Goal: Find contact information

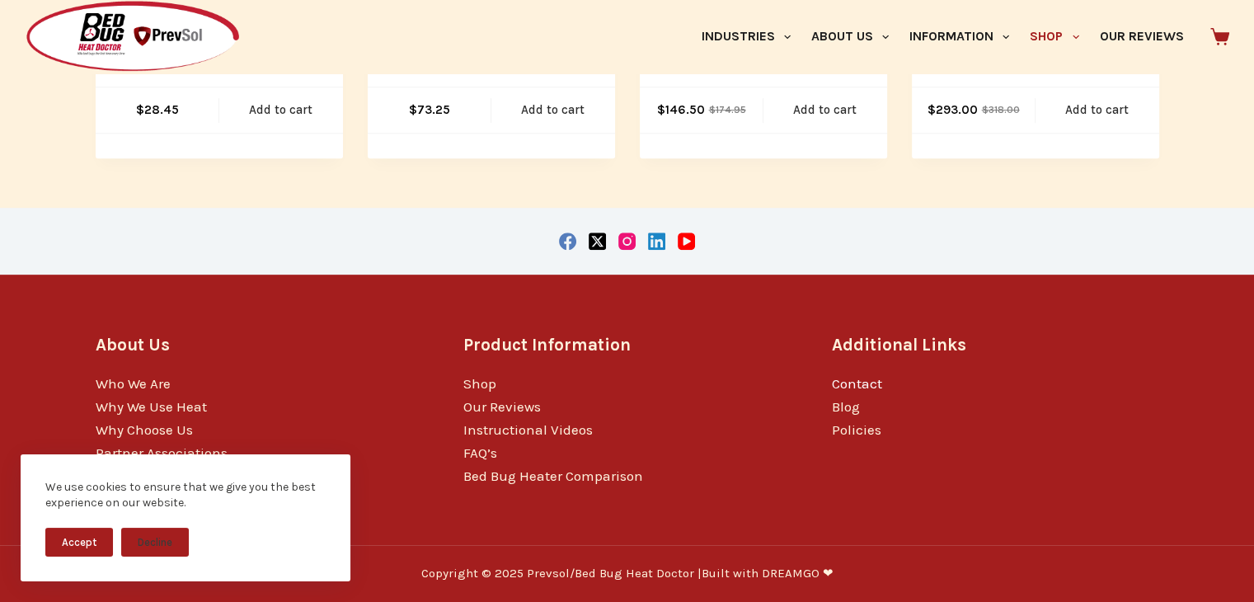
click at [851, 378] on link "Contact" at bounding box center [857, 383] width 50 height 16
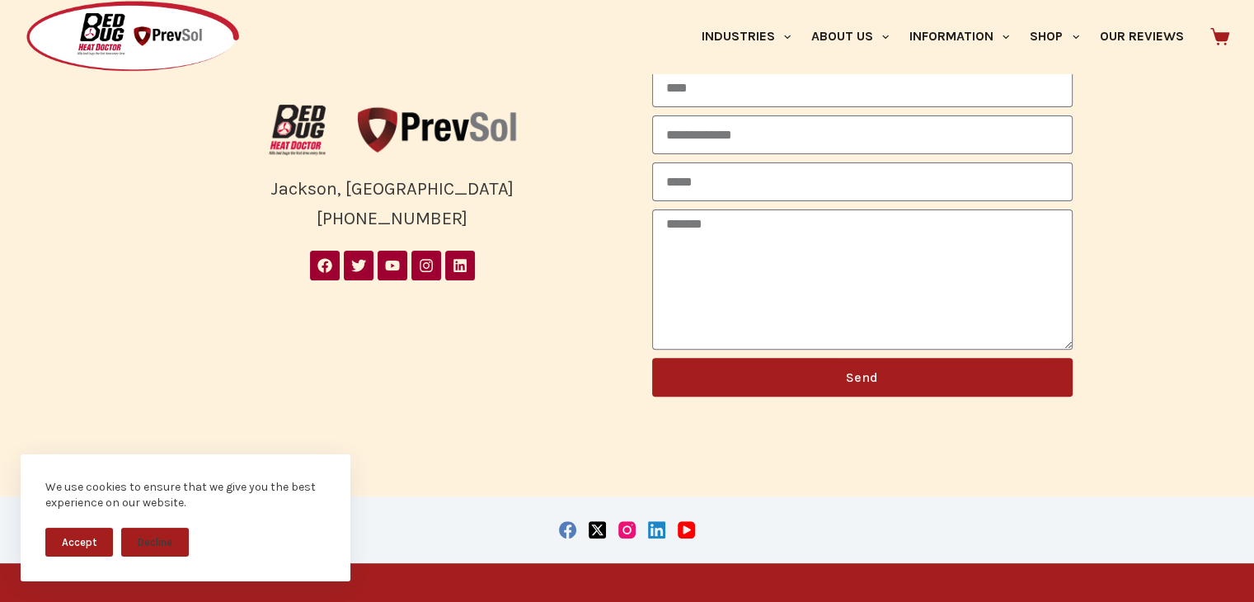
scroll to position [409, 0]
